Goal: Task Accomplishment & Management: Complete application form

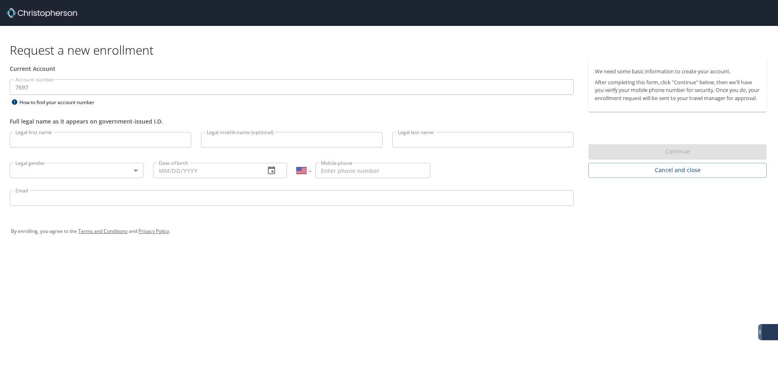
select select "US"
click at [152, 142] on input "Legal first name" at bounding box center [101, 139] width 182 height 15
type input "[PERSON_NAME]"
type input "S"
type input "[PERSON_NAME]"
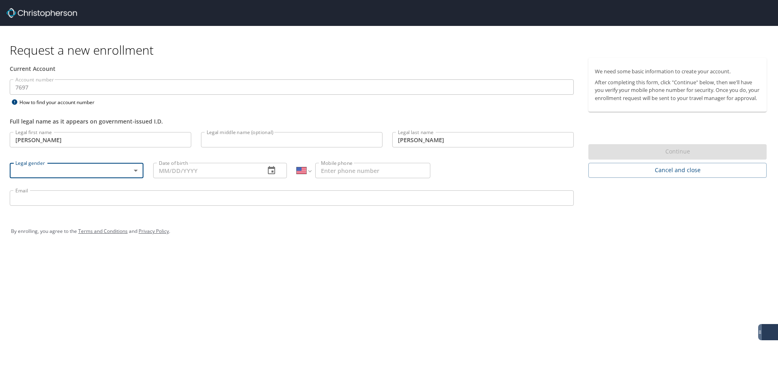
click at [130, 170] on body "Request a new enrollment Current Account Account number 7697 Account number How…" at bounding box center [389, 184] width 778 height 369
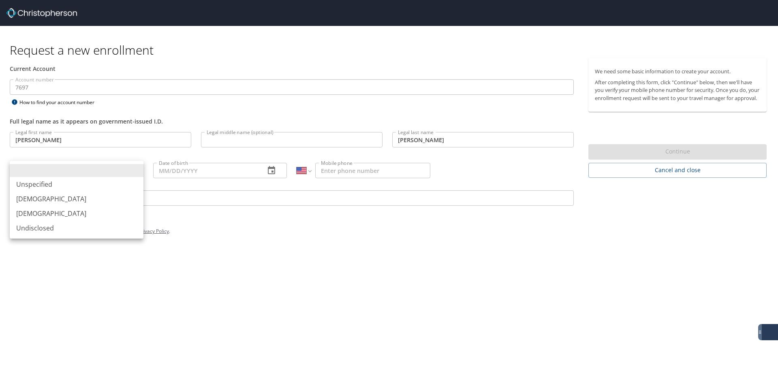
click at [109, 212] on li "[DEMOGRAPHIC_DATA]" at bounding box center [77, 213] width 134 height 15
type input "[DEMOGRAPHIC_DATA]"
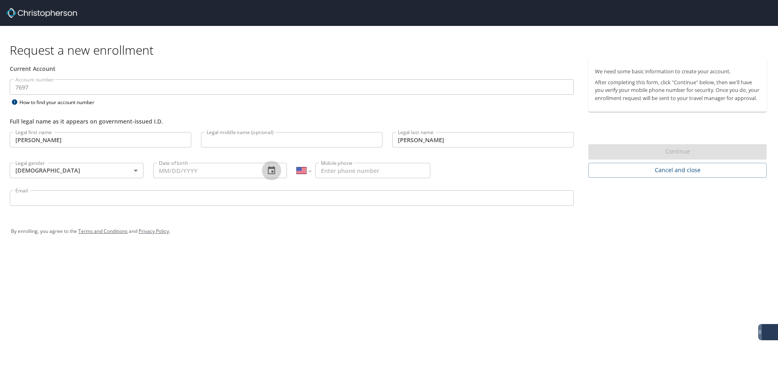
click at [273, 171] on icon "button" at bounding box center [271, 170] width 7 height 8
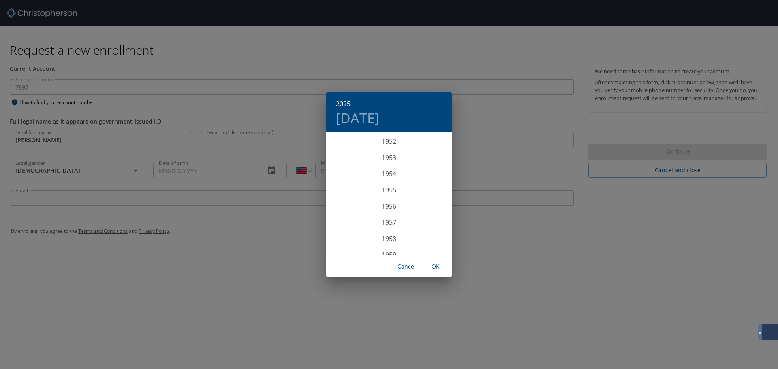
scroll to position [981, 0]
click at [394, 216] on div "1964" at bounding box center [389, 214] width 126 height 16
click at [348, 153] on div "Jan" at bounding box center [347, 148] width 42 height 30
click at [357, 219] on p "20" at bounding box center [357, 219] width 6 height 5
click at [440, 271] on span "OK" at bounding box center [435, 267] width 19 height 10
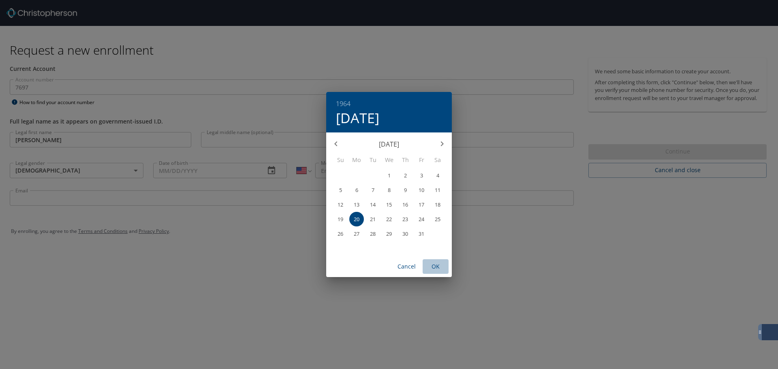
type input "[DATE]"
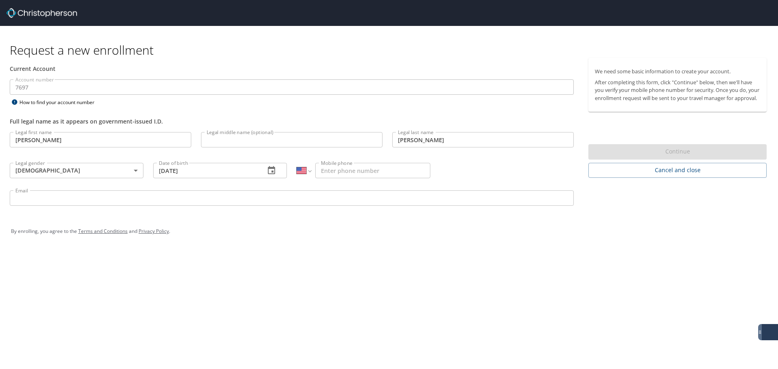
click at [331, 171] on input "Mobile phone" at bounding box center [372, 170] width 115 height 15
paste input "[PHONE_NUMBER]"
type input "[PHONE_NUMBER]"
click at [79, 201] on input "Email" at bounding box center [292, 197] width 564 height 15
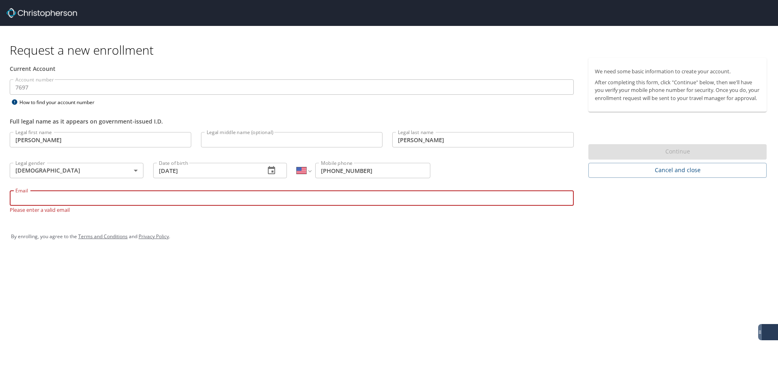
paste input "[EMAIL_ADDRESS][DOMAIN_NAME]"
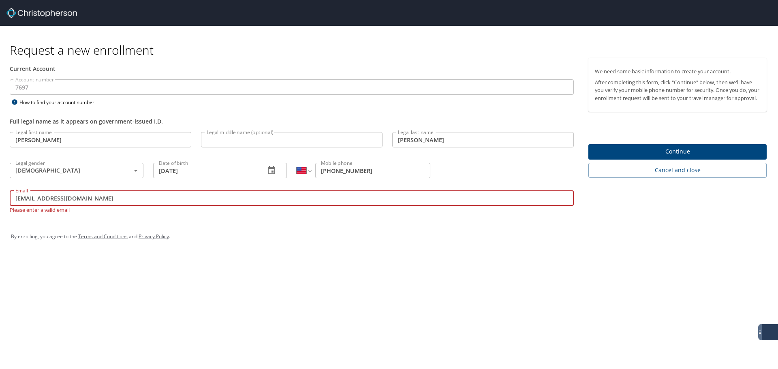
click at [118, 197] on input "[EMAIL_ADDRESS][DOMAIN_NAME]" at bounding box center [292, 197] width 564 height 15
click at [63, 199] on input "[EMAIL_ADDRESS][DOMAIN_NAME]" at bounding box center [292, 197] width 564 height 15
type input "[EMAIL_ADDRESS][DOMAIN_NAME]"
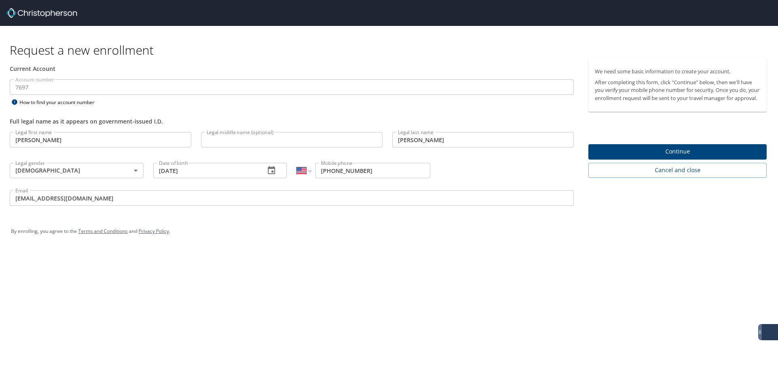
click at [256, 286] on div "Request a new enrollment Current Account Account number 7697 Account number How…" at bounding box center [389, 184] width 778 height 369
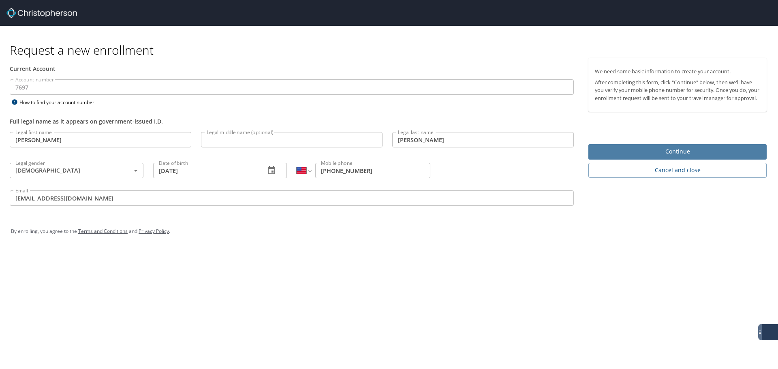
click at [680, 157] on span "Continue" at bounding box center [677, 152] width 165 height 10
